Goal: Find specific page/section: Find specific page/section

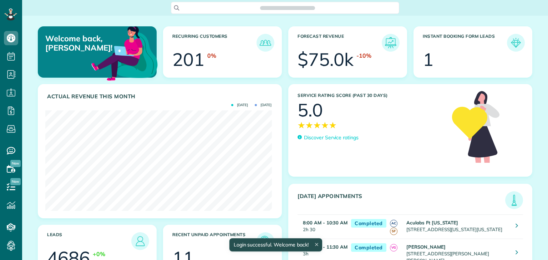
scroll to position [100, 226]
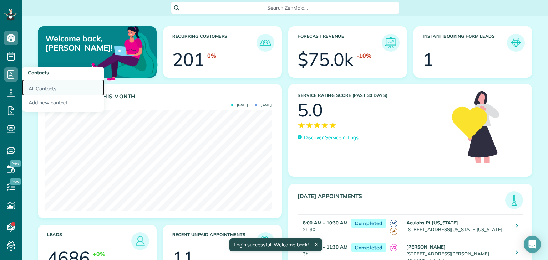
click at [40, 88] on link "All Contacts" at bounding box center [63, 88] width 82 height 16
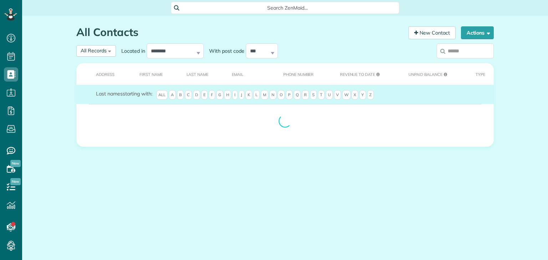
scroll to position [3, 3]
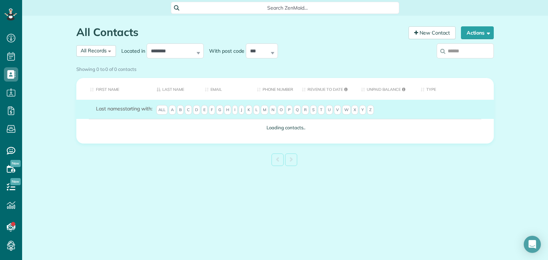
click at [90, 63] on div "Showing 0 to 0 of 0 contacts" at bounding box center [285, 69] width 428 height 12
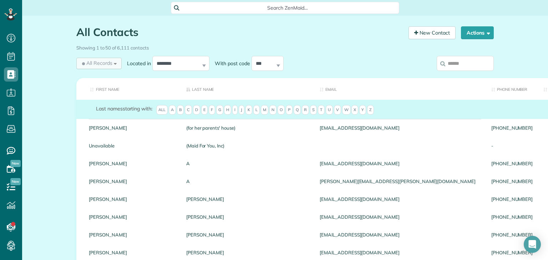
click at [97, 64] on span "All Records" at bounding box center [97, 63] width 32 height 7
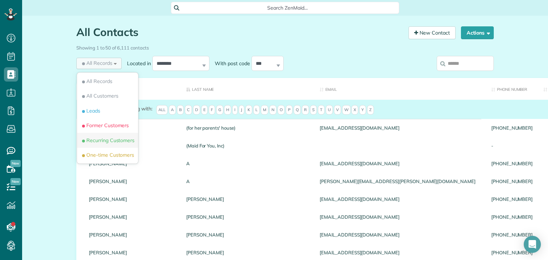
click at [115, 142] on span "Recurring Customers" at bounding box center [108, 140] width 54 height 7
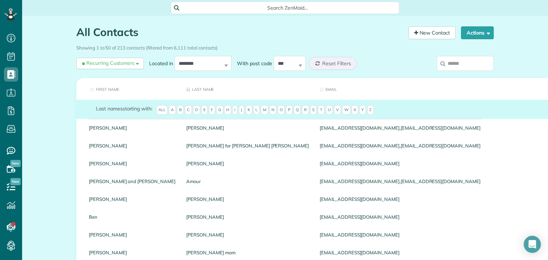
click at [461, 64] on input "search" at bounding box center [465, 63] width 57 height 15
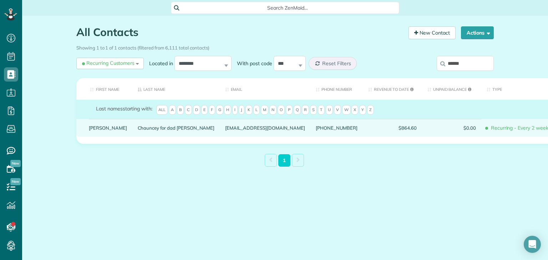
type input "******"
click at [98, 131] on link "Sandra" at bounding box center [108, 128] width 38 height 5
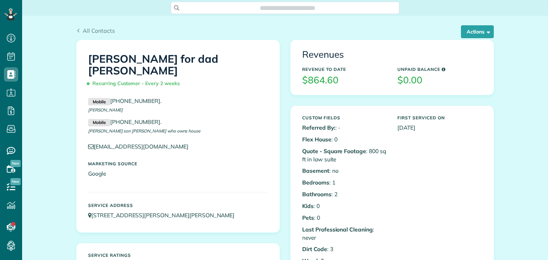
scroll to position [3, 3]
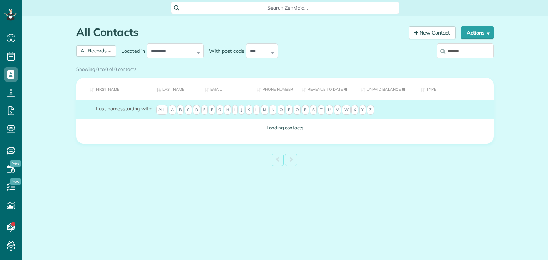
scroll to position [3, 3]
click at [100, 63] on div "Showing 0 to 0 of 0 contacts" at bounding box center [285, 69] width 428 height 12
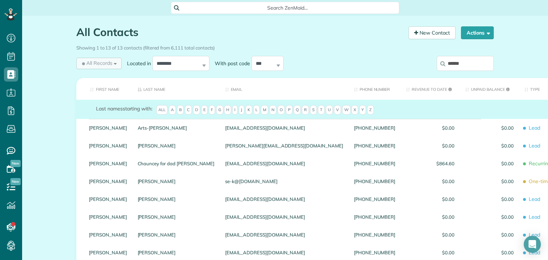
click at [100, 66] on span "All Records" at bounding box center [97, 63] width 32 height 7
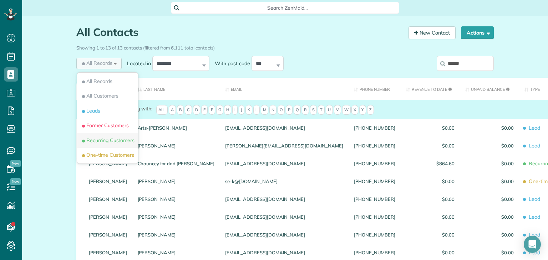
click at [101, 142] on span "Recurring Customers" at bounding box center [108, 140] width 54 height 7
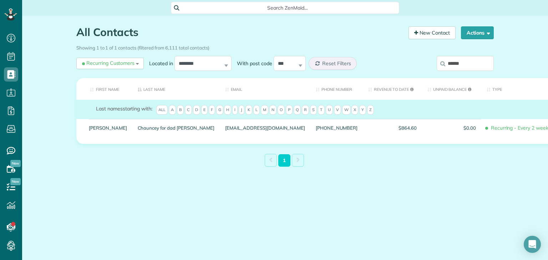
drag, startPoint x: 472, startPoint y: 66, endPoint x: 409, endPoint y: 61, distance: 63.0
click at [409, 61] on div "******" at bounding box center [446, 64] width 96 height 21
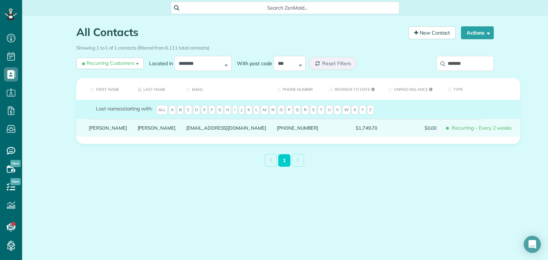
type input "*******"
click at [97, 131] on link "Vanessa" at bounding box center [108, 128] width 38 height 5
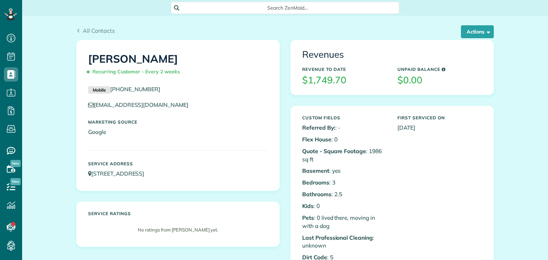
scroll to position [3, 3]
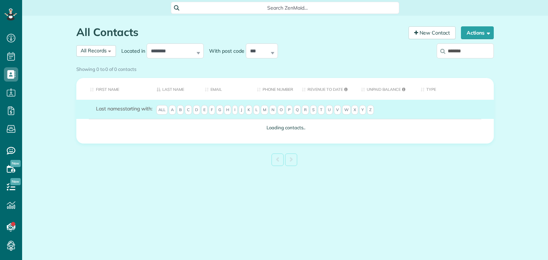
scroll to position [3, 3]
drag, startPoint x: 473, startPoint y: 49, endPoint x: 516, endPoint y: 40, distance: 43.7
click at [427, 63] on div "Showing 0 to 0 of 0 contacts" at bounding box center [285, 69] width 428 height 12
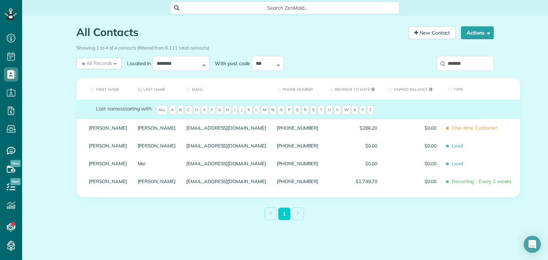
drag, startPoint x: 470, startPoint y: 65, endPoint x: 430, endPoint y: 69, distance: 40.2
click at [430, 69] on div "*******" at bounding box center [446, 64] width 96 height 21
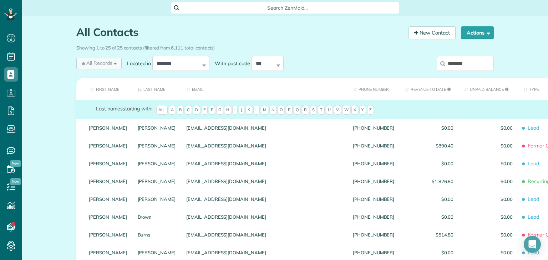
type input "********"
click at [93, 60] on span "All Records" at bounding box center [97, 63] width 32 height 7
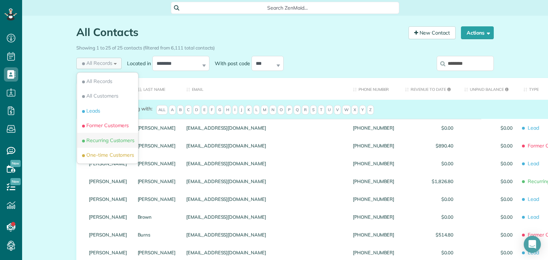
click at [113, 139] on span "Recurring Customers" at bounding box center [108, 140] width 54 height 7
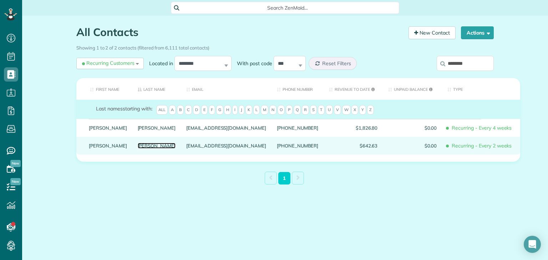
click at [138, 148] on link "Heitmann" at bounding box center [157, 145] width 38 height 5
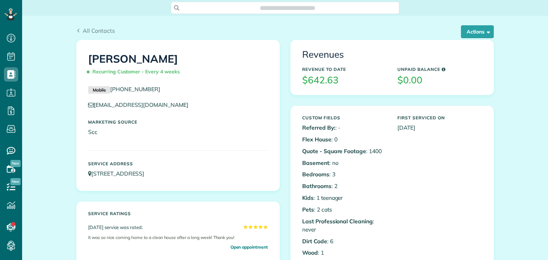
scroll to position [3, 3]
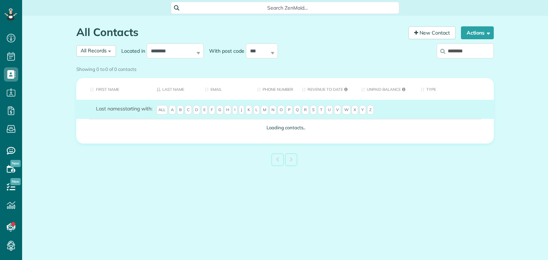
scroll to position [3, 3]
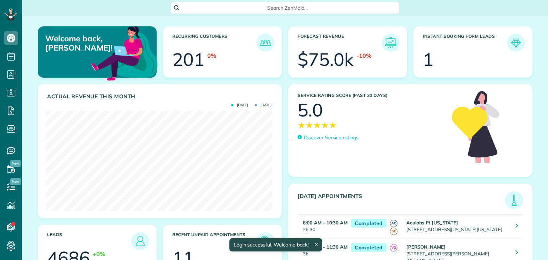
scroll to position [100, 226]
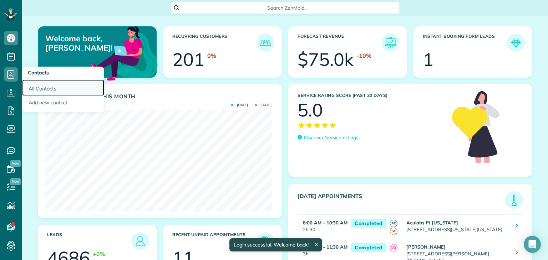
click at [38, 90] on link "All Contacts" at bounding box center [63, 88] width 82 height 16
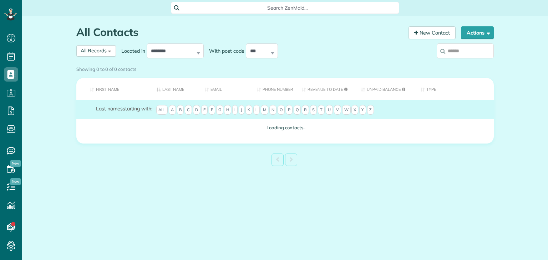
scroll to position [3, 3]
click at [100, 47] on span "All Records" at bounding box center [94, 50] width 26 height 6
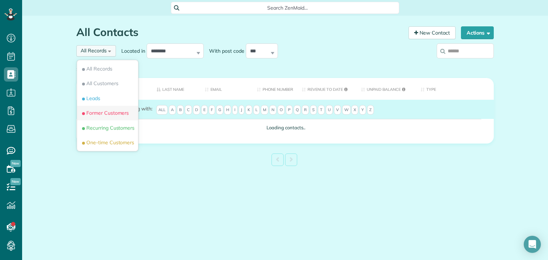
click at [111, 121] on li "Former Customers" at bounding box center [107, 113] width 61 height 15
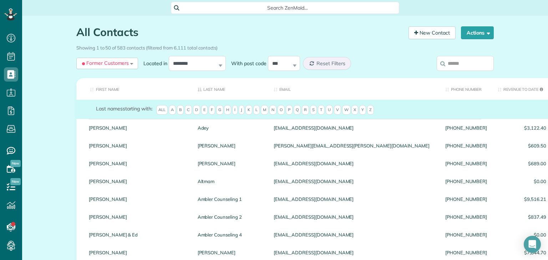
click at [101, 132] on div "Marianne" at bounding box center [138, 128] width 109 height 18
click at [460, 65] on input "search" at bounding box center [465, 63] width 57 height 15
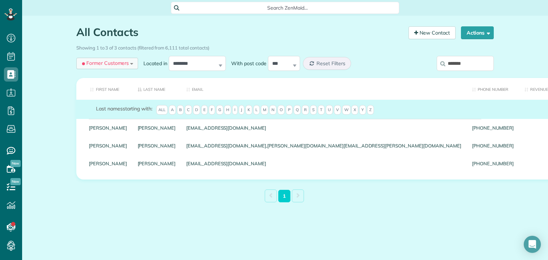
type input "*******"
click at [120, 65] on span "Former Customers" at bounding box center [105, 63] width 48 height 7
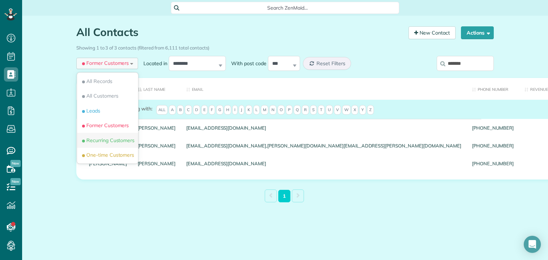
click at [116, 146] on li "Recurring Customers" at bounding box center [107, 140] width 61 height 15
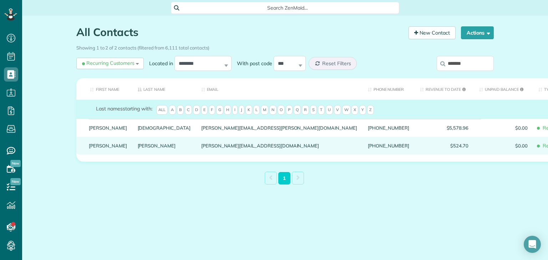
click at [132, 154] on div "Rauch" at bounding box center [164, 146] width 64 height 18
click at [138, 148] on link "Rauch" at bounding box center [164, 145] width 53 height 5
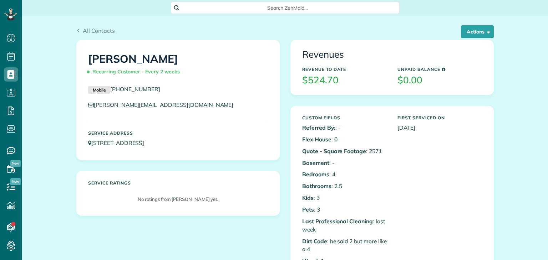
scroll to position [3, 3]
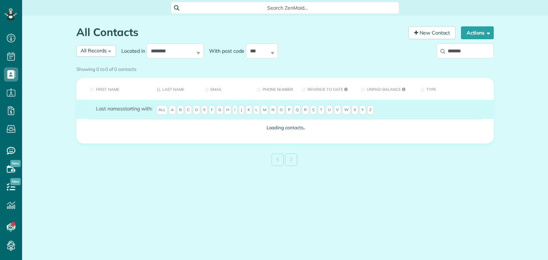
scroll to position [3, 3]
click at [93, 54] on div "All Records" at bounding box center [94, 50] width 26 height 7
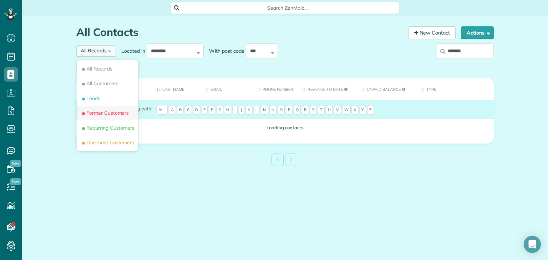
click at [116, 121] on li "Former Customers" at bounding box center [107, 113] width 61 height 15
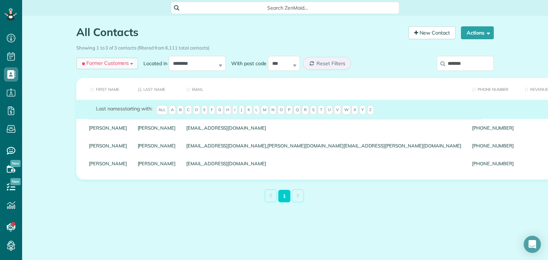
click at [103, 66] on span "Former Customers" at bounding box center [105, 63] width 48 height 7
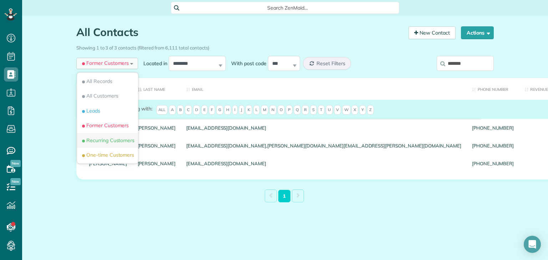
click at [114, 142] on span "Recurring Customers" at bounding box center [108, 140] width 54 height 7
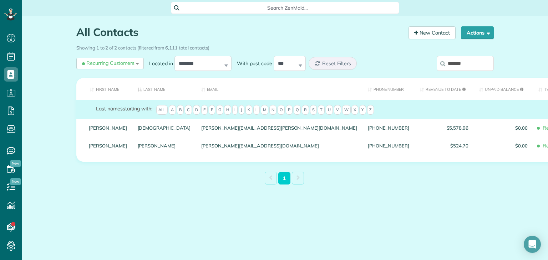
click at [485, 64] on input "*******" at bounding box center [465, 63] width 57 height 15
type input "*"
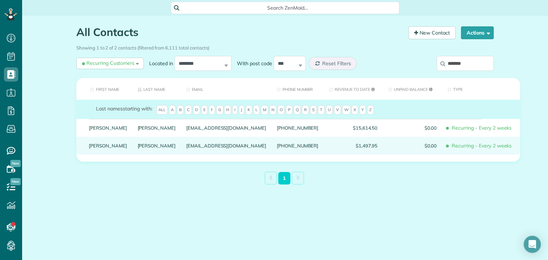
type input "*******"
click at [138, 148] on link "[PERSON_NAME]" at bounding box center [157, 145] width 38 height 5
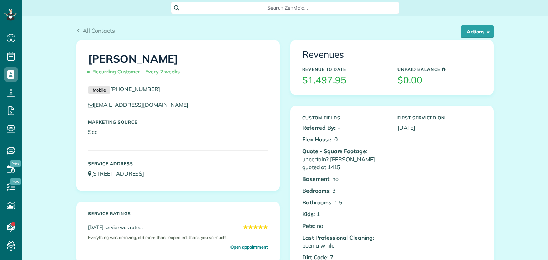
scroll to position [3, 3]
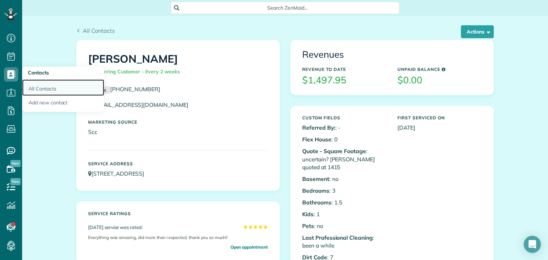
click at [44, 88] on link "All Contacts" at bounding box center [63, 88] width 82 height 16
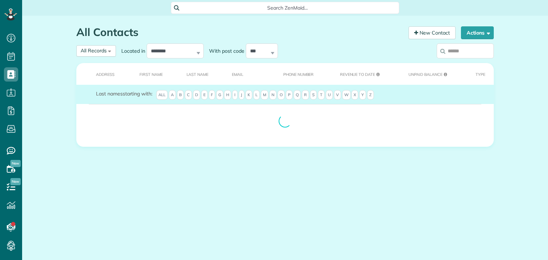
scroll to position [3, 3]
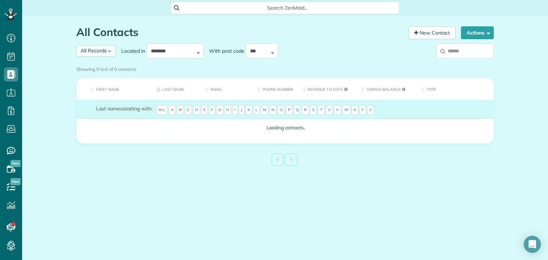
click at [94, 50] on span "All Records" at bounding box center [94, 50] width 26 height 6
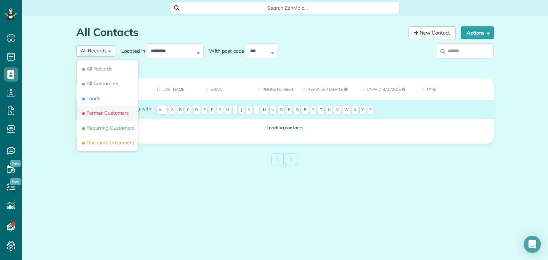
click at [111, 117] on span "Former Customers" at bounding box center [105, 113] width 48 height 7
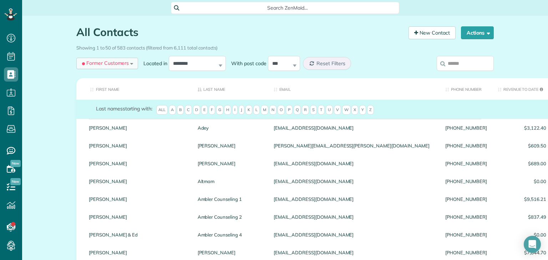
click at [111, 62] on span "Former Customers" at bounding box center [105, 63] width 48 height 7
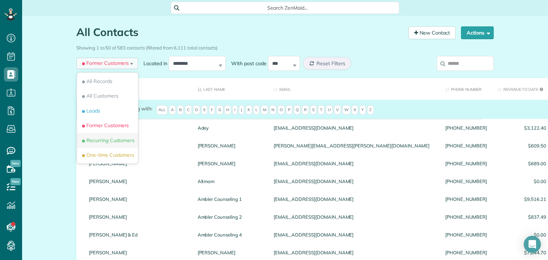
click at [112, 147] on li "Recurring Customers" at bounding box center [107, 140] width 61 height 15
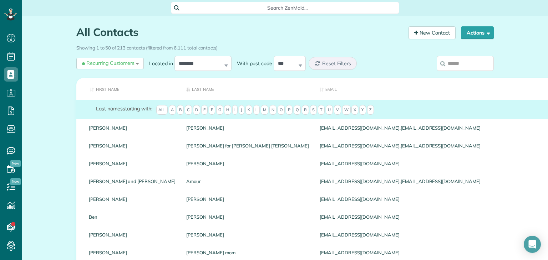
click at [463, 62] on input "search" at bounding box center [465, 63] width 57 height 15
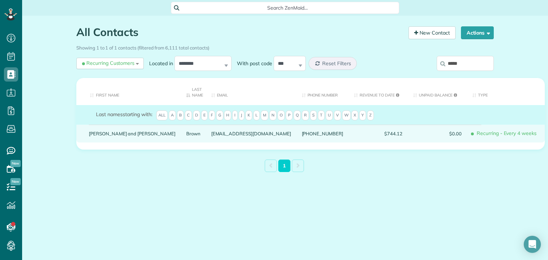
type input "*****"
click at [186, 133] on link "Brown" at bounding box center [193, 133] width 14 height 5
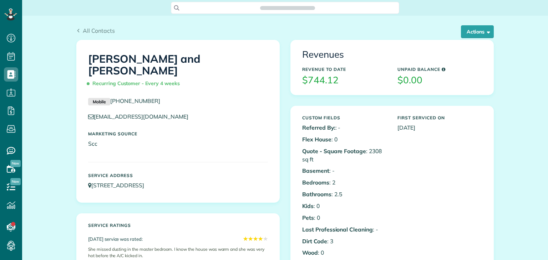
scroll to position [3, 3]
